Goal: Task Accomplishment & Management: Manage account settings

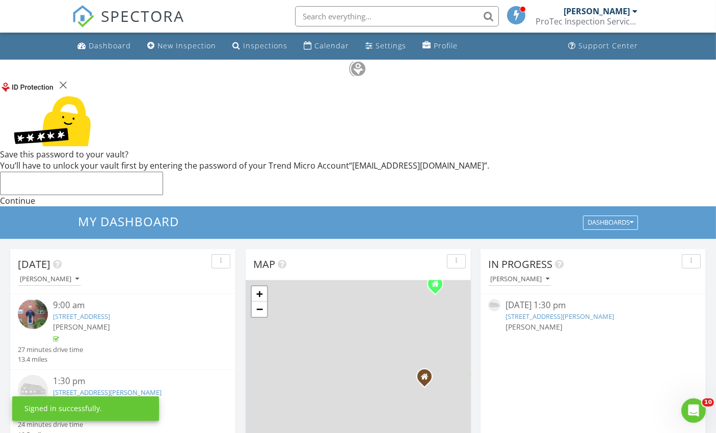
scroll to position [0, 54]
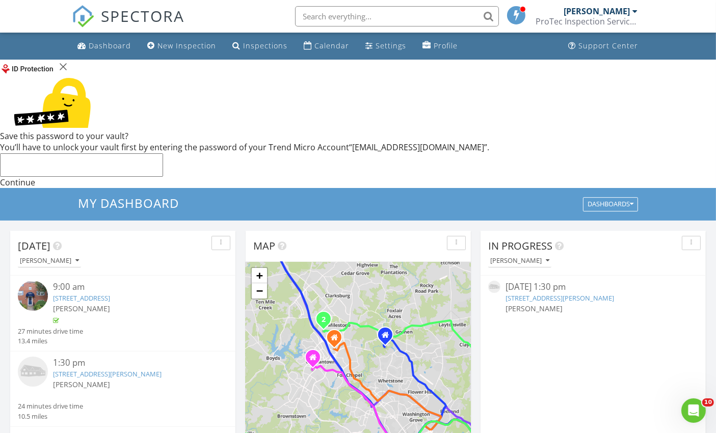
click at [610, 292] on div "In Progress Roger Richardson 08/28/25 1:30 pm 813 Jack St, Baltimore, MD 21225 …" at bounding box center [593, 379] width 225 height 296
type input "roger4protec@gmail.com"
click at [596, 188] on div "Continue" at bounding box center [358, 182] width 716 height 11
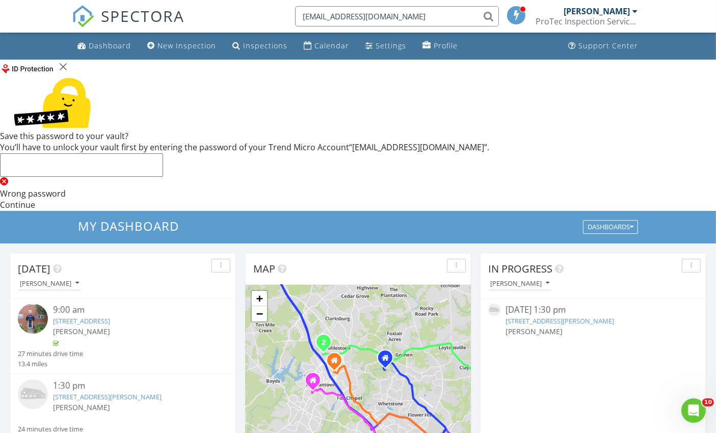
click at [613, 208] on div "Save this password to your vault? You’ll have to unlock your vault first by ent…" at bounding box center [358, 171] width 716 height 81
click at [604, 211] on div "Continue" at bounding box center [358, 204] width 716 height 11
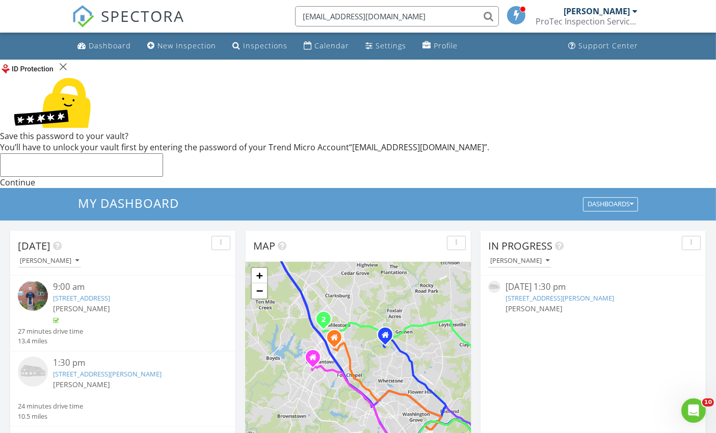
drag, startPoint x: 712, startPoint y: 335, endPoint x: 507, endPoint y: 347, distance: 204.8
click at [507, 347] on div "In Progress Roger Richardson 08/28/25 1:30 pm 813 Jack St, Baltimore, MD 21225 …" at bounding box center [593, 379] width 225 height 296
click at [614, 188] on div "Continue" at bounding box center [358, 182] width 716 height 11
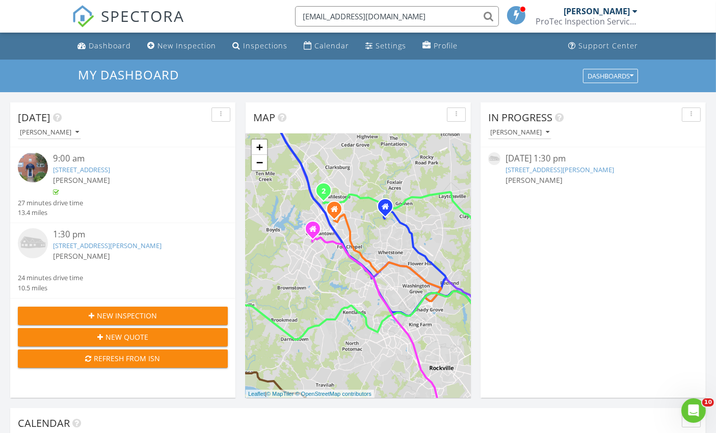
click at [27, 167] on img at bounding box center [33, 167] width 30 height 30
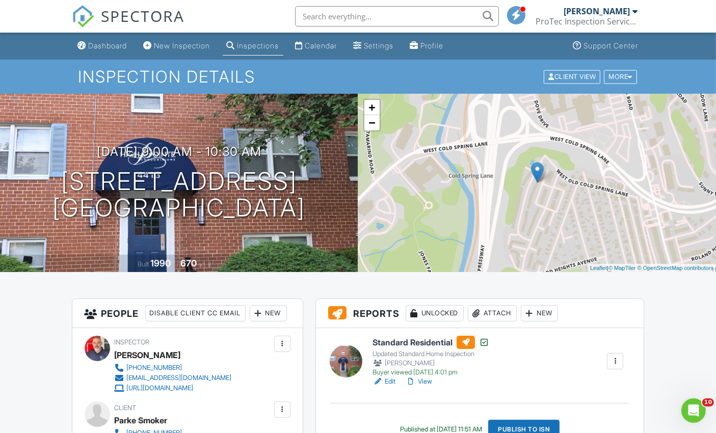
click at [354, 371] on div at bounding box center [346, 361] width 33 height 33
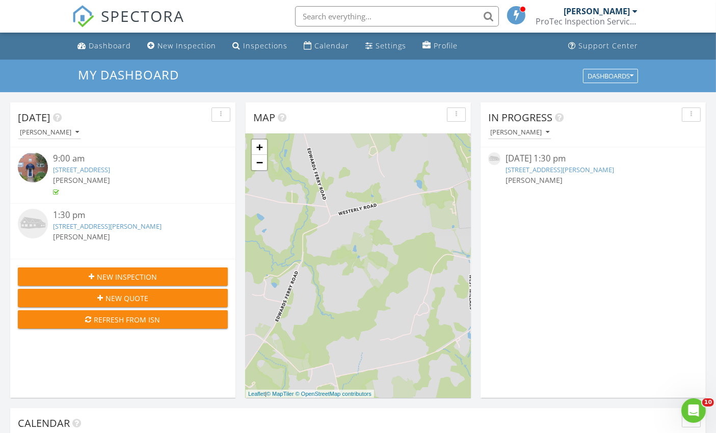
scroll to position [0, 54]
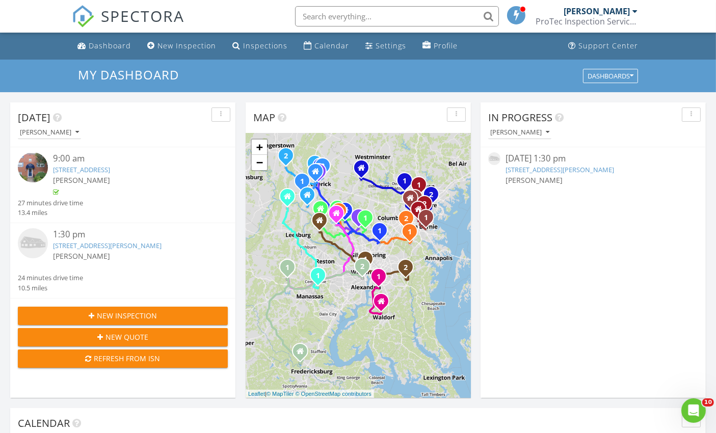
click at [36, 251] on img at bounding box center [33, 243] width 30 height 30
